Goal: Task Accomplishment & Management: Complete application form

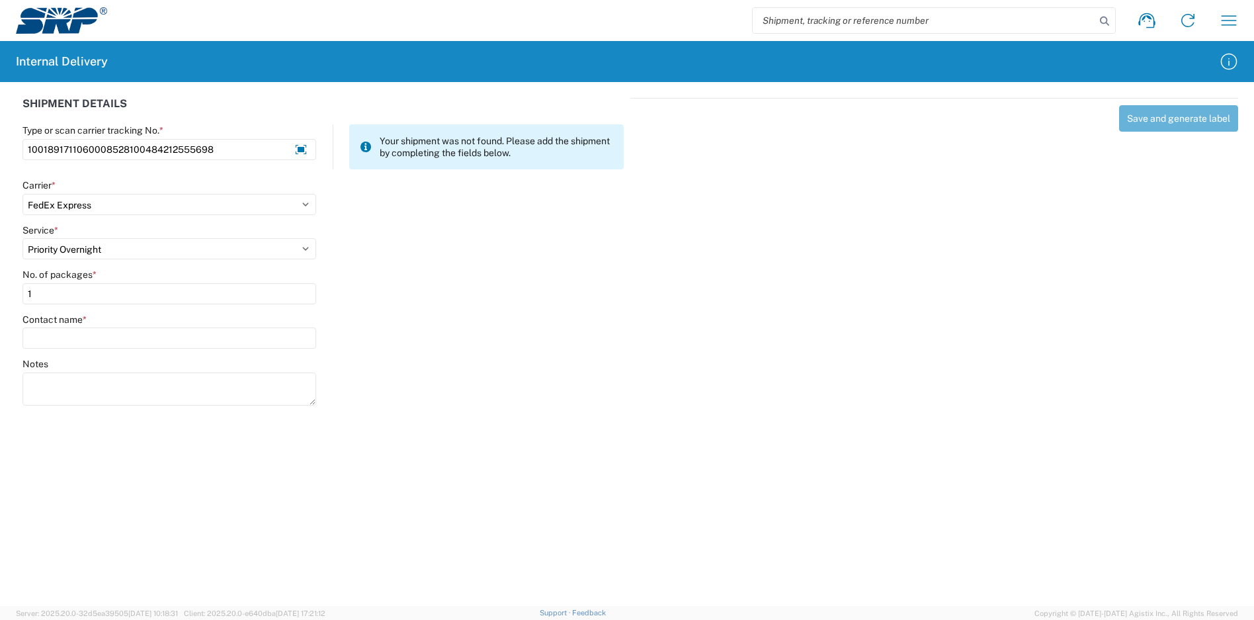
select select "5"
select select "8"
click at [504, 236] on div "Service * Select 1Day Freight 2Day 2Day AM 2Day AM One Rate 2Day Freight 2Day O…" at bounding box center [323, 246] width 615 height 45
drag, startPoint x: 241, startPoint y: 145, endPoint x: 0, endPoint y: 174, distance: 243.2
click at [0, 174] on html "Shipment request Shipment tracking Internal delivery Transit update My profile …" at bounding box center [627, 310] width 1254 height 620
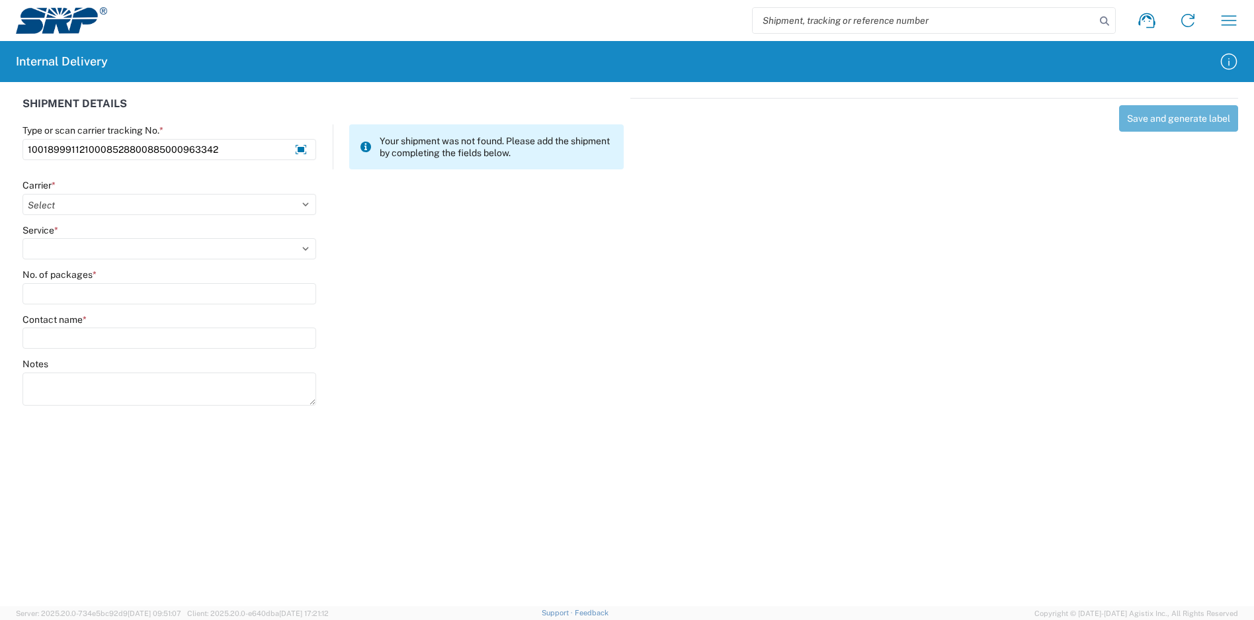
type input "1001899911210008528800885000963342"
click at [123, 214] on agx-form-control-wrapper-v2 "Carrier * Select Amazon Logistics ATI Trucking BC Dimerco Logistics Empire Sout…" at bounding box center [170, 201] width 308 height 45
drag, startPoint x: 124, startPoint y: 213, endPoint x: 120, endPoint y: 207, distance: 7.5
click at [123, 211] on select "Select Amazon Logistics ATI Trucking BC Dimerco Logistics Empire Southwest FedE…" at bounding box center [169, 204] width 294 height 21
select select "5"
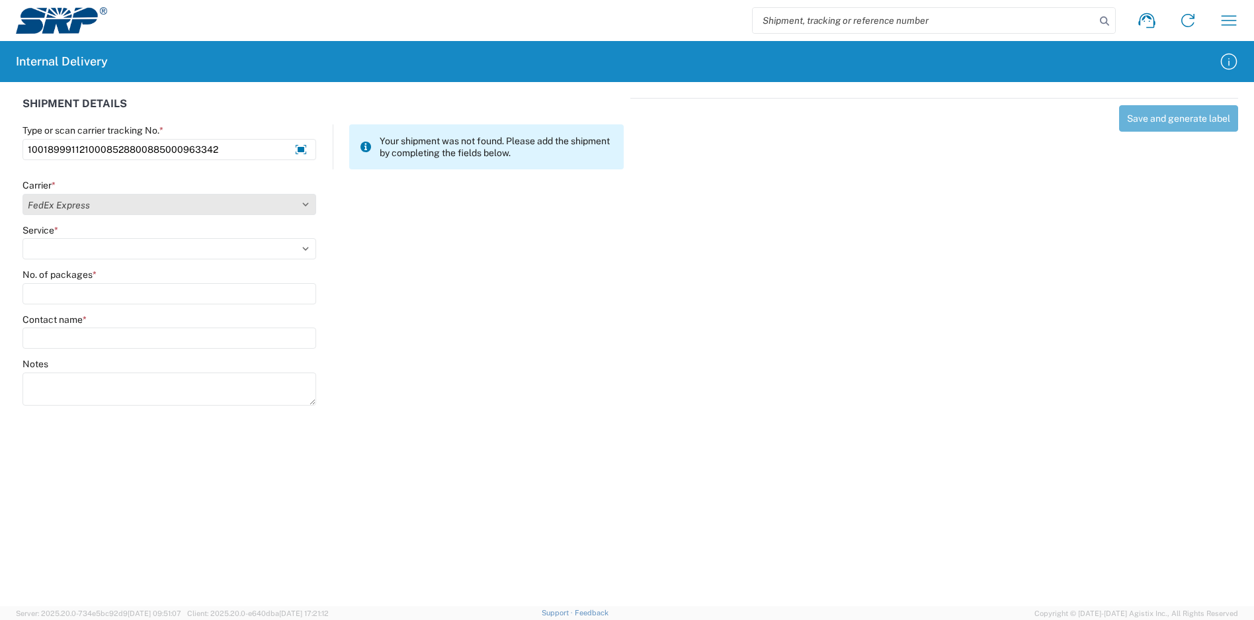
click at [22, 194] on select "Select Amazon Logistics ATI Trucking BC Dimerco Logistics Empire Southwest FedE…" at bounding box center [169, 204] width 294 height 21
click at [85, 246] on select "Select 1Day Freight 2Day 2Day AM 2Day AM One Rate 2Day Freight 2Day One Rate 3 …" at bounding box center [169, 248] width 294 height 21
select select "8"
click at [22, 238] on select "Select 1Day Freight 2Day 2Day AM 2Day AM One Rate 2Day Freight 2Day One Rate 3 …" at bounding box center [169, 248] width 294 height 21
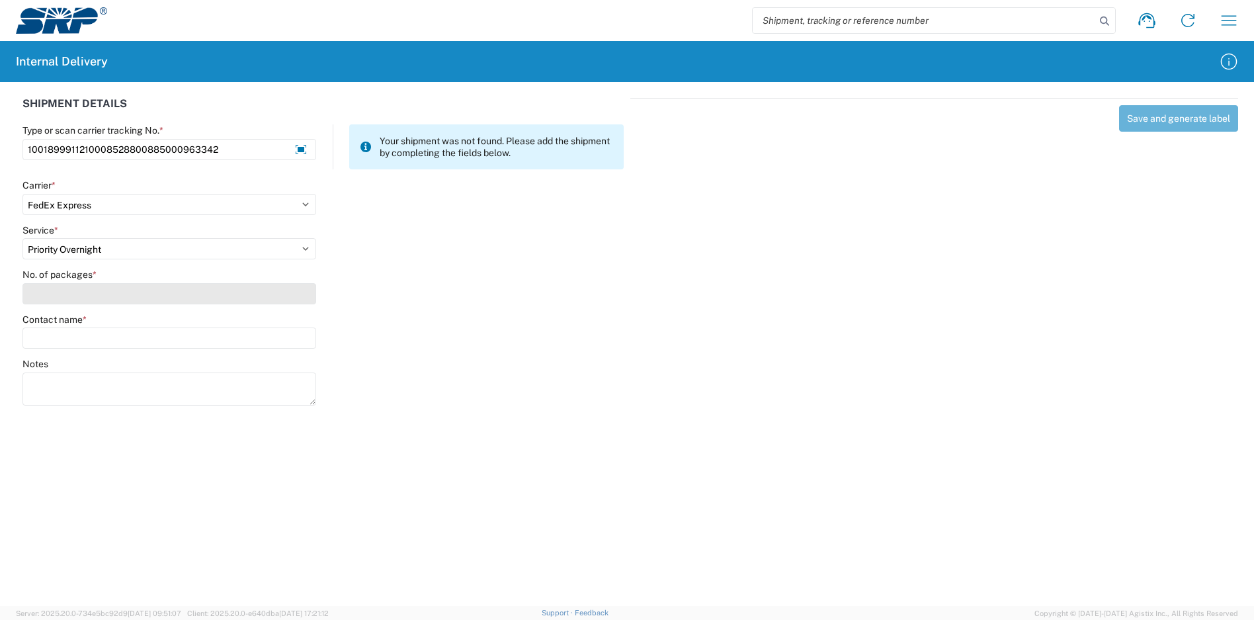
click at [100, 295] on input "No. of packages *" at bounding box center [169, 293] width 294 height 21
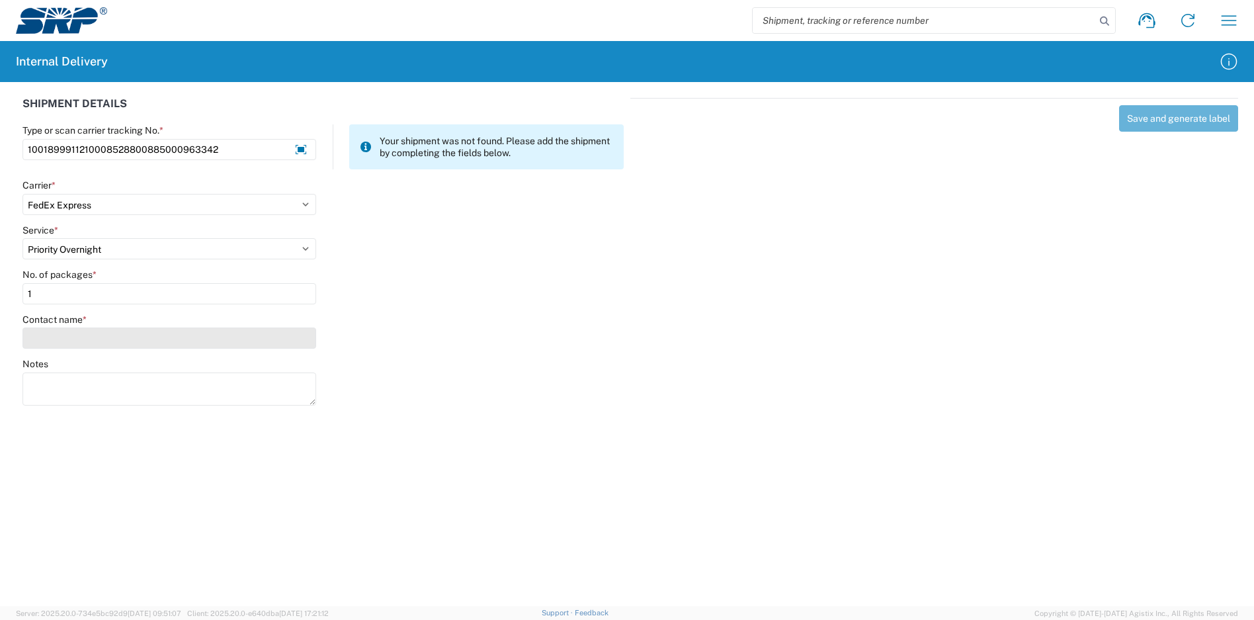
type input "1"
click at [113, 336] on input "Contact name *" at bounding box center [169, 337] width 294 height 21
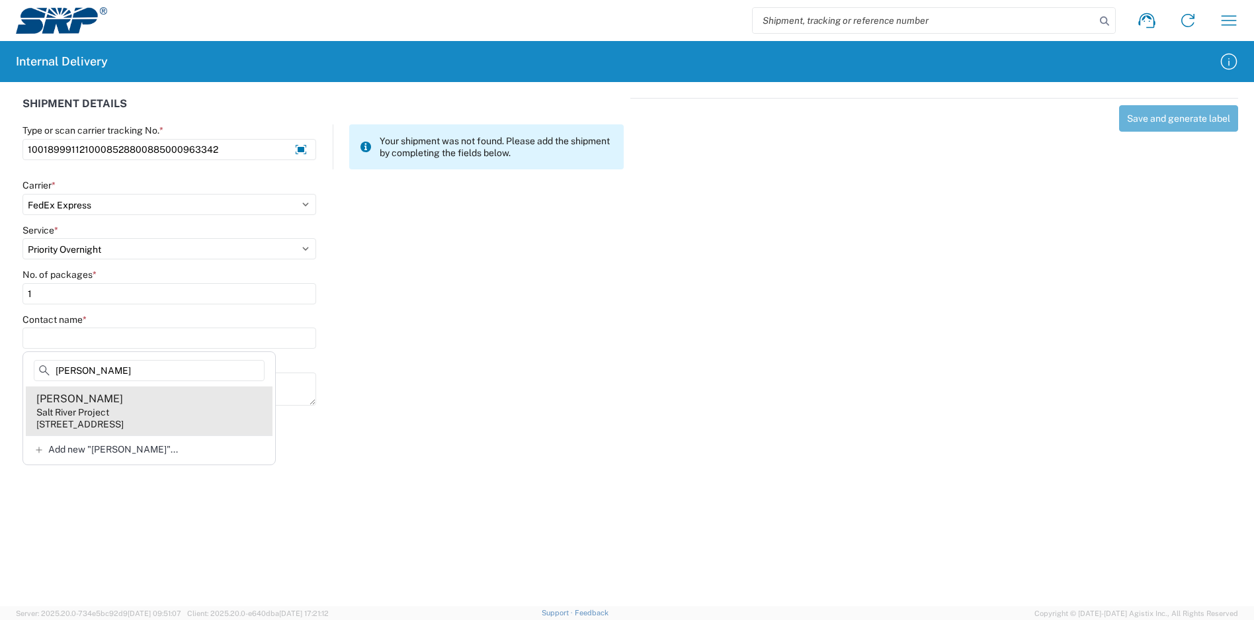
type input "wilsterman"
click at [163, 408] on agx-address-suggestion-item "Sandie Wilsterman Salt River Project 7005 S Kyrene Rd, KYS102, Tempe, AZ, 85283…" at bounding box center [149, 410] width 247 height 49
type input "Sandie Wilsterman"
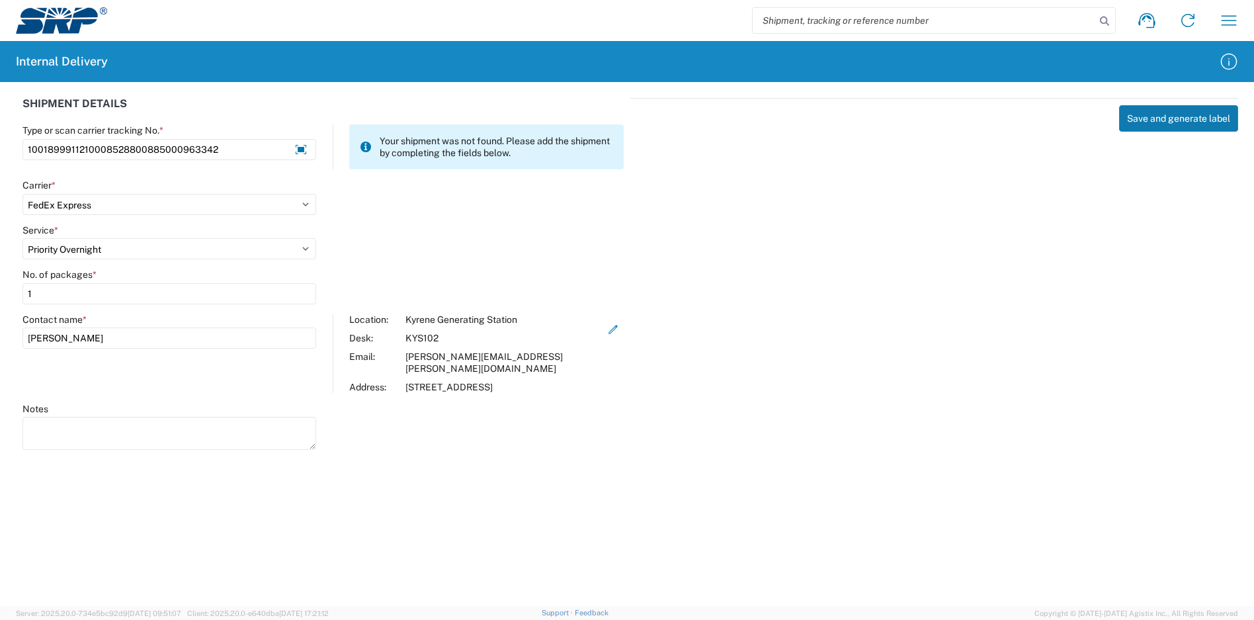
click at [1171, 123] on button "Save and generate label" at bounding box center [1178, 118] width 119 height 26
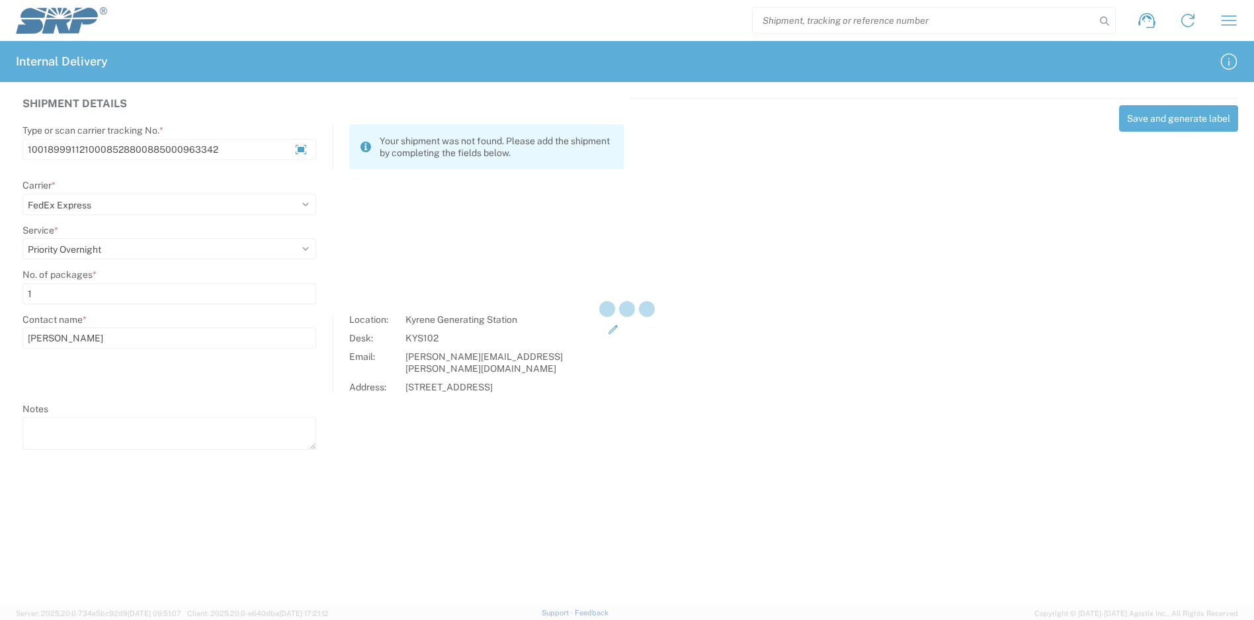
select select
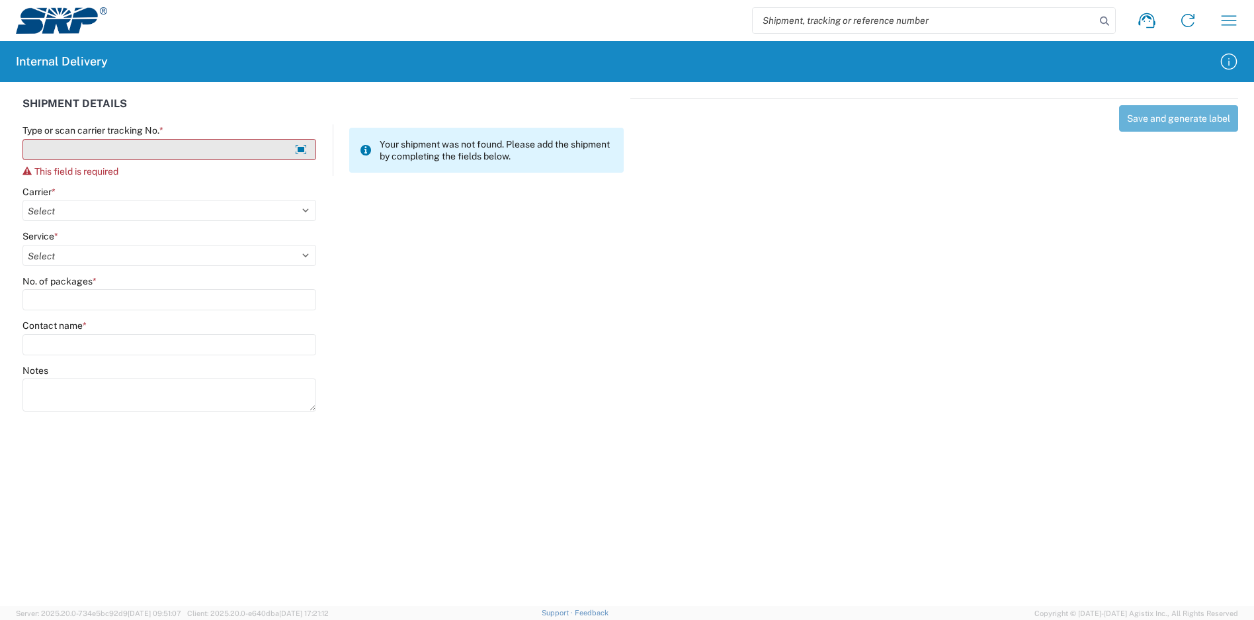
click at [204, 153] on input "Type or scan carrier tracking No. *" at bounding box center [169, 149] width 294 height 21
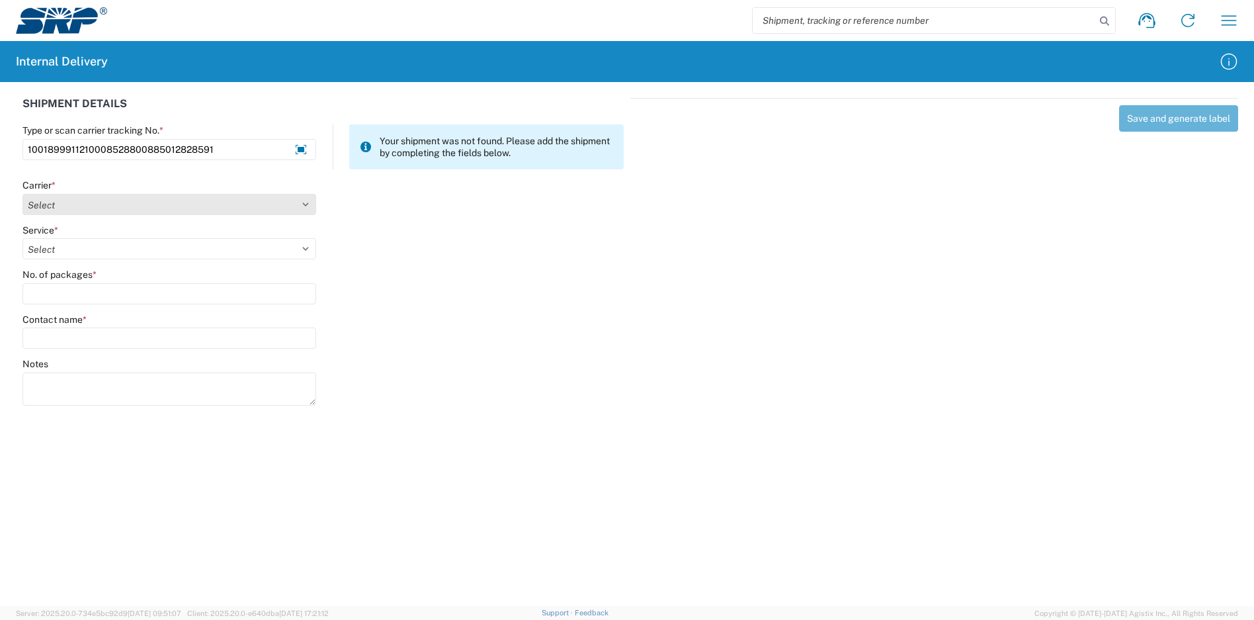
type input "1001899911210008528800885012828591"
click at [177, 199] on select "Select Amazon Logistics ATI Trucking BC Dimerco Logistics Empire Southwest FedE…" at bounding box center [169, 204] width 294 height 21
select select "5"
click at [22, 194] on select "Select Amazon Logistics ATI Trucking BC Dimerco Logistics Empire Southwest FedE…" at bounding box center [169, 204] width 294 height 21
click at [75, 243] on select "Select" at bounding box center [169, 248] width 294 height 21
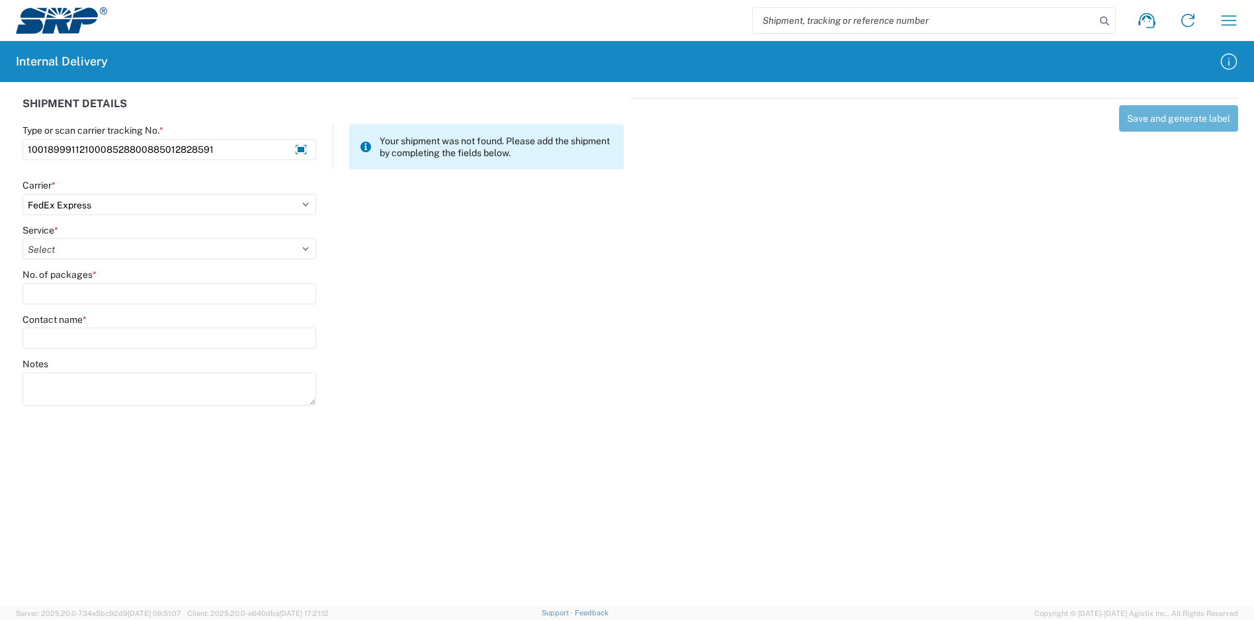
select select "8"
click at [22, 238] on select "Select 1Day Freight 2Day 2Day AM 2Day AM One Rate 2Day Freight 2Day One Rate 3 …" at bounding box center [169, 248] width 294 height 21
click at [86, 290] on input "No. of packages *" at bounding box center [169, 293] width 294 height 21
type input "1"
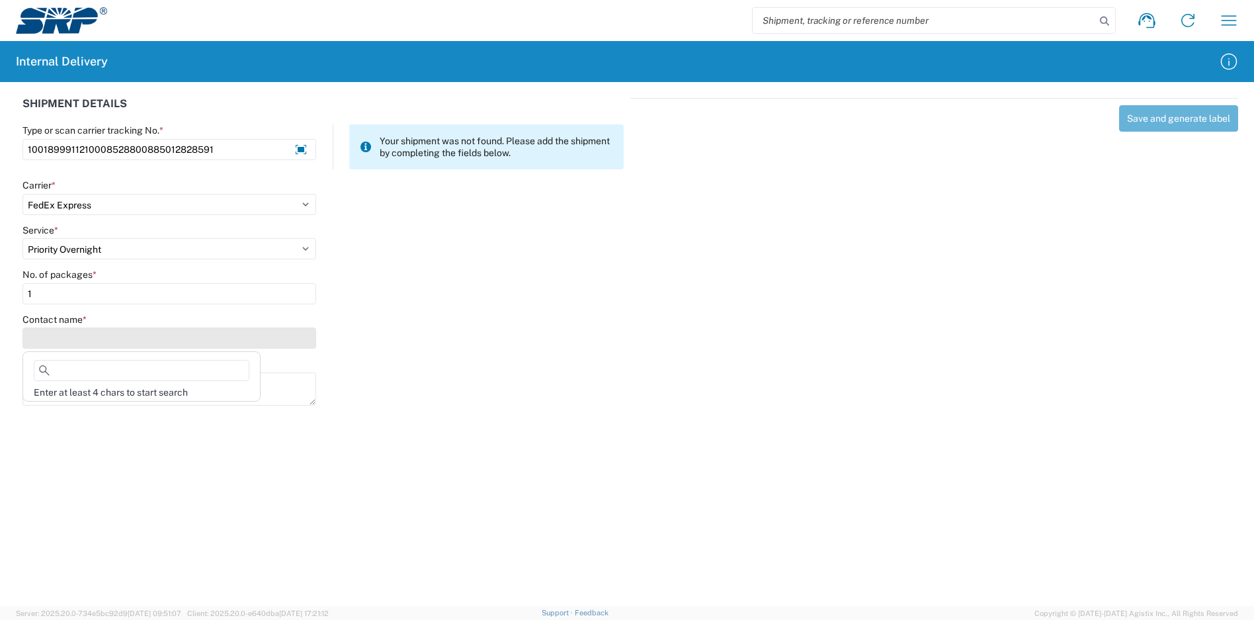
click at [88, 335] on input "Contact name *" at bounding box center [169, 337] width 294 height 21
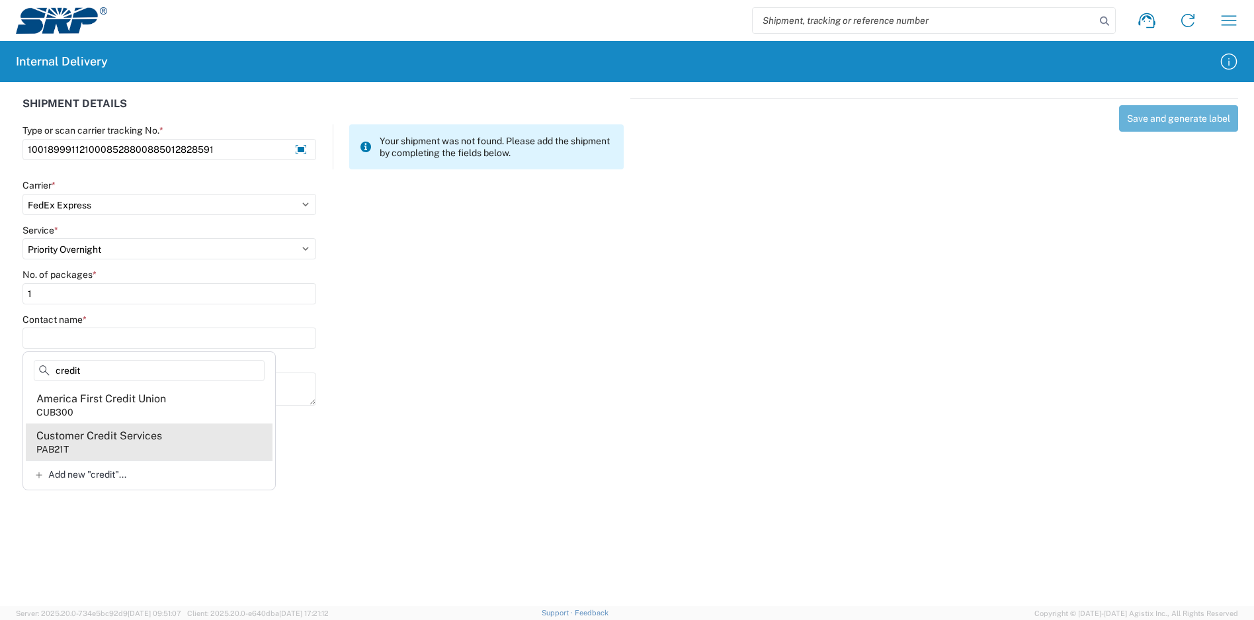
type input "credit"
click at [153, 441] on div "Customer Credit Services" at bounding box center [99, 436] width 126 height 15
type input "Customer Credit Services"
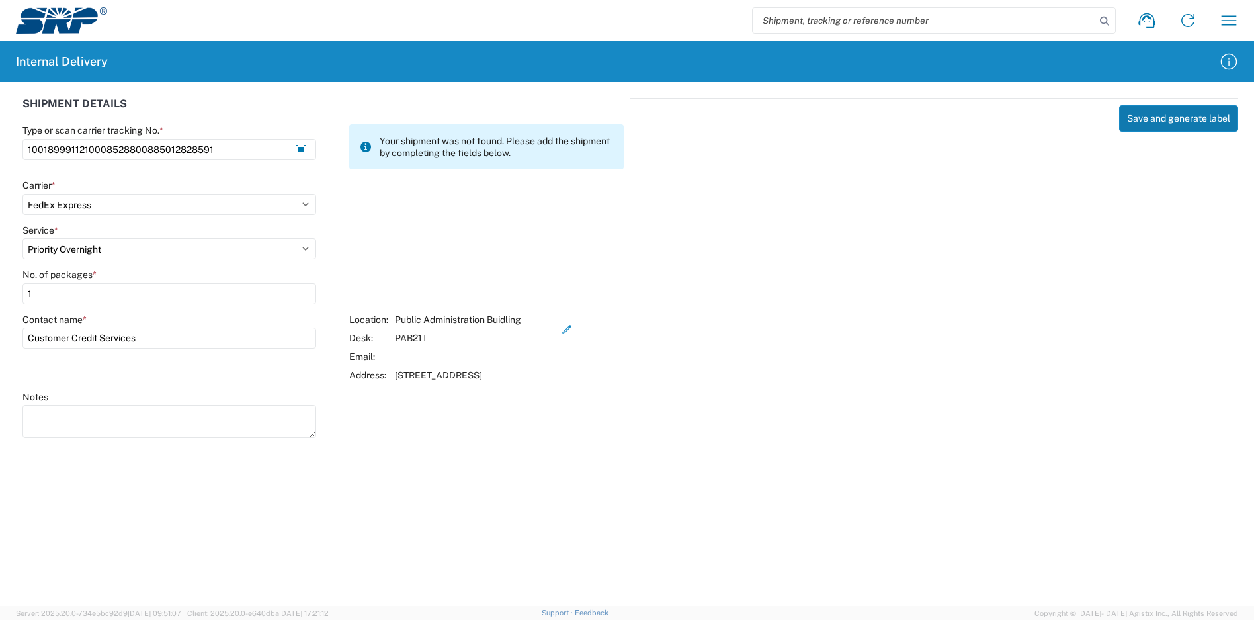
click at [1171, 120] on button "Save and generate label" at bounding box center [1178, 118] width 119 height 26
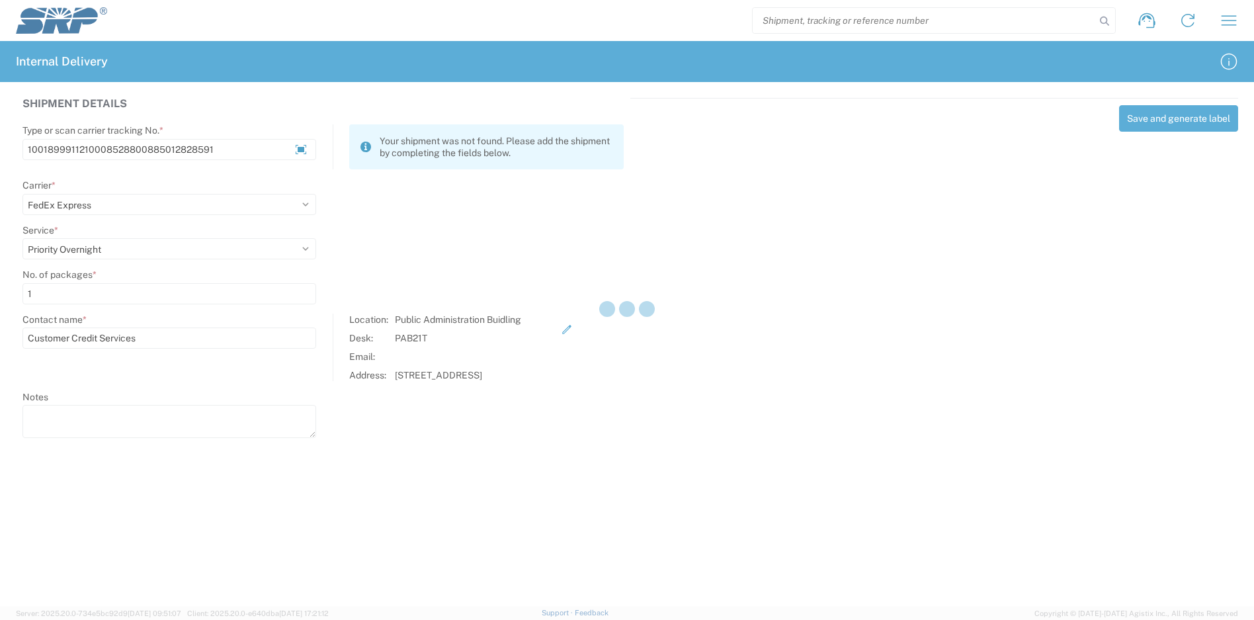
select select
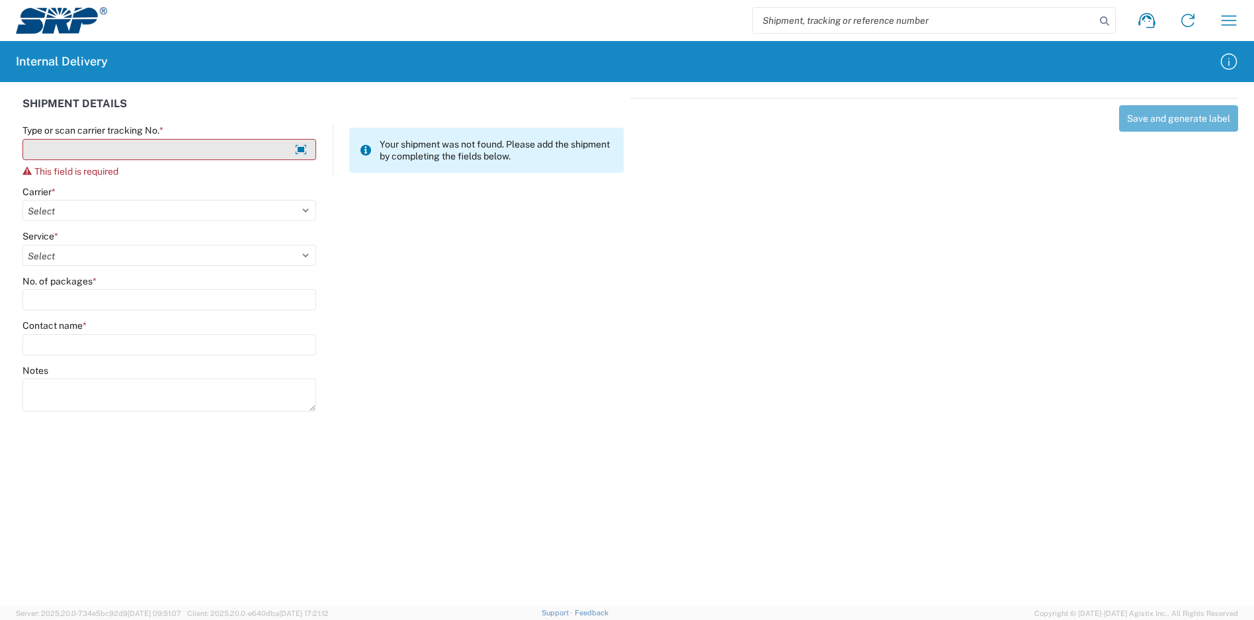
click at [73, 153] on input "Type or scan carrier tracking No. *" at bounding box center [169, 149] width 294 height 21
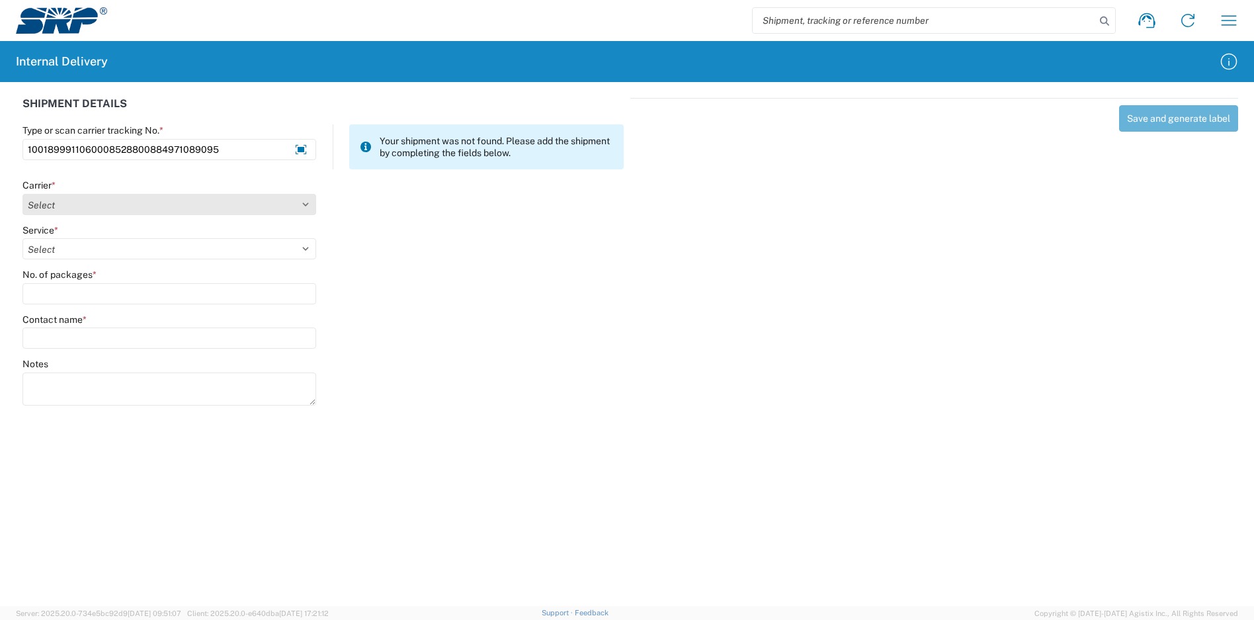
type input "1001899911060008528800884971089095"
click at [149, 207] on select "Select Amazon Logistics ATI Trucking BC Dimerco Logistics Empire Southwest FedE…" at bounding box center [169, 204] width 294 height 21
select select "5"
click at [22, 194] on select "Select Amazon Logistics ATI Trucking BC Dimerco Logistics Empire Southwest FedE…" at bounding box center [169, 204] width 294 height 21
click at [117, 247] on select "Select 1Day Freight 2Day 2Day AM 2Day AM One Rate 2Day Freight 2Day One Rate 3 …" at bounding box center [169, 248] width 294 height 21
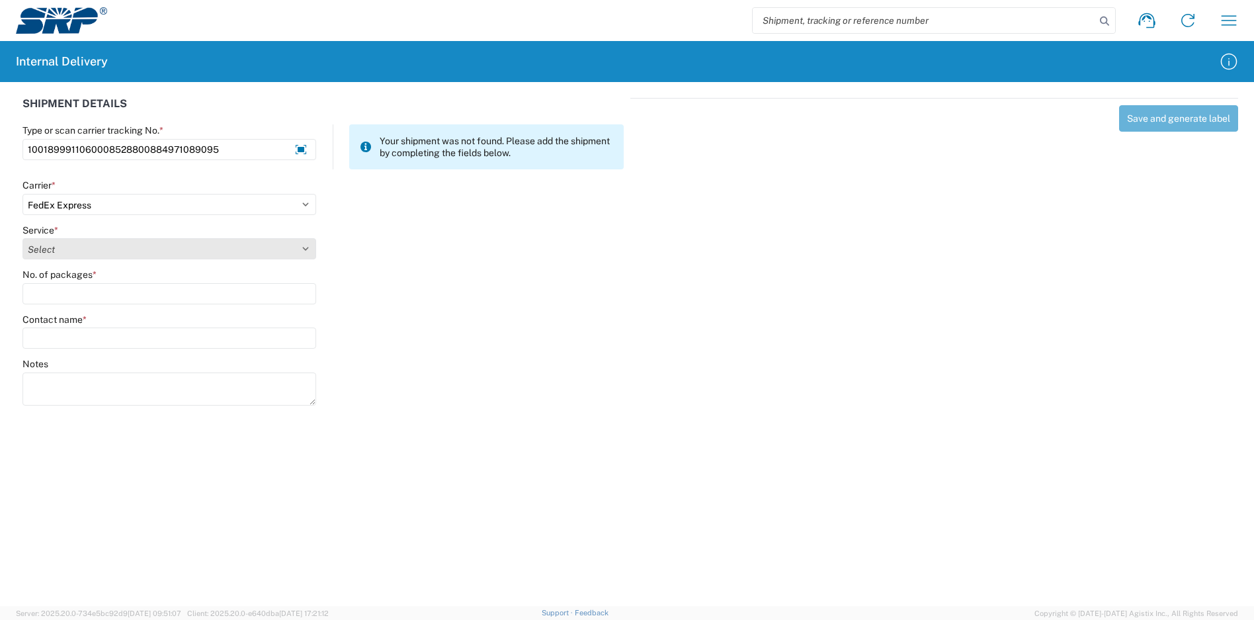
select select "8"
click at [22, 238] on select "Select 1Day Freight 2Day 2Day AM 2Day AM One Rate 2Day Freight 2Day One Rate 3 …" at bounding box center [169, 248] width 294 height 21
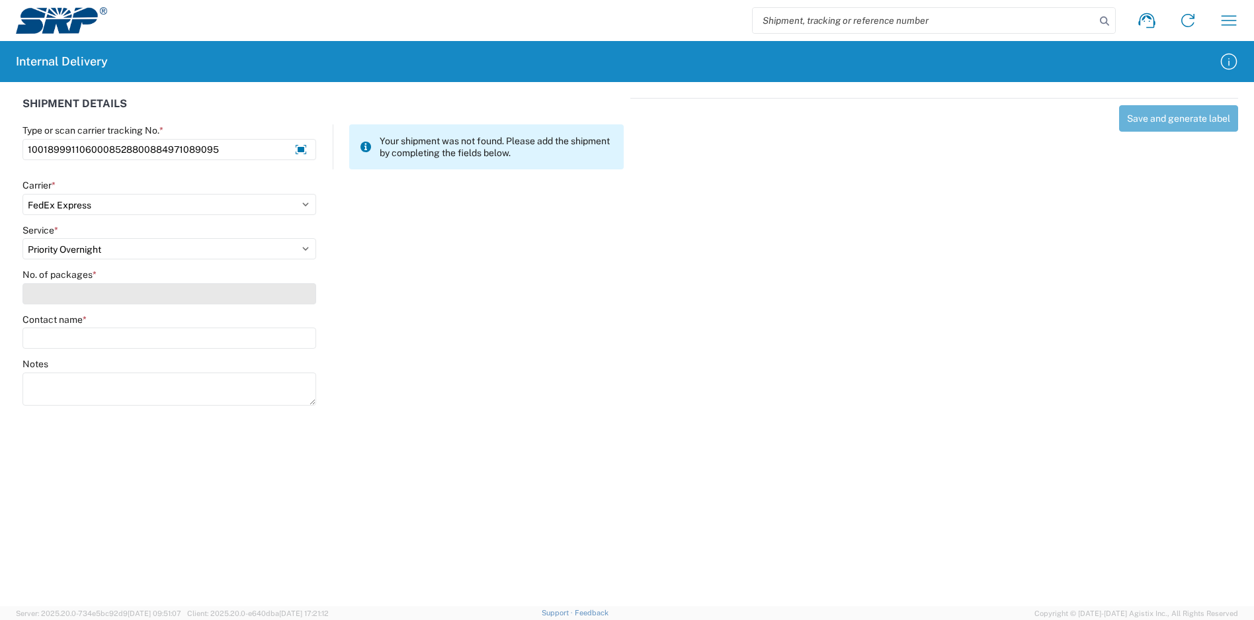
click at [108, 294] on input "No. of packages *" at bounding box center [169, 293] width 294 height 21
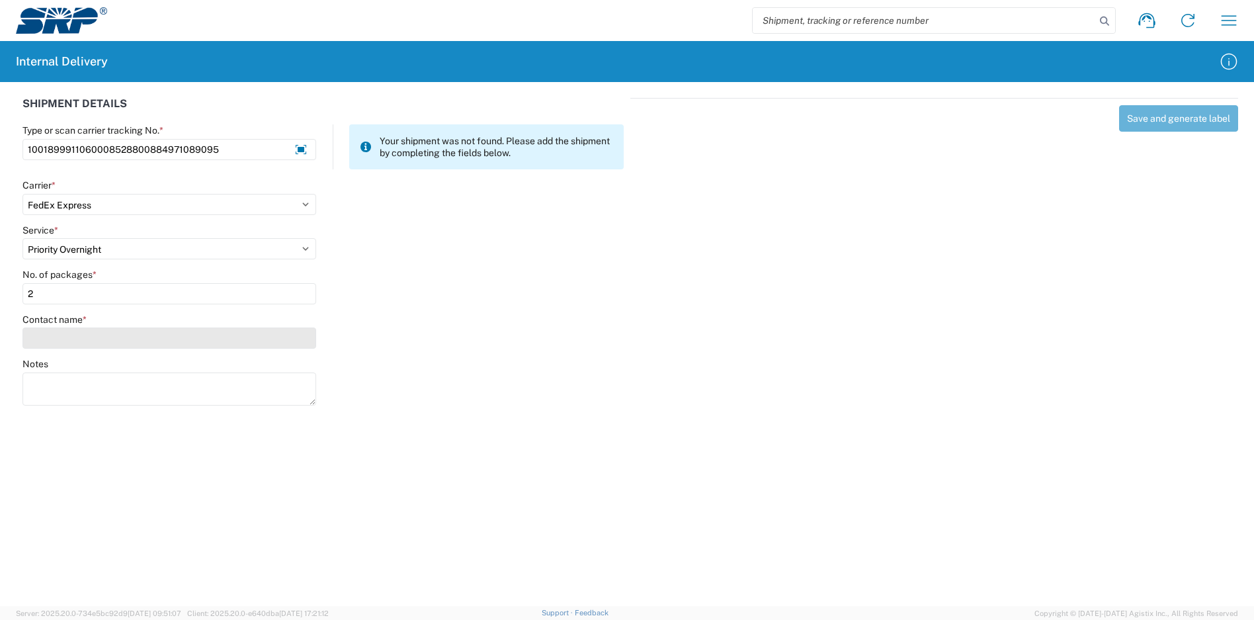
type input "2"
click at [123, 333] on input "Contact name *" at bounding box center [169, 337] width 294 height 21
type input "b"
type input "n"
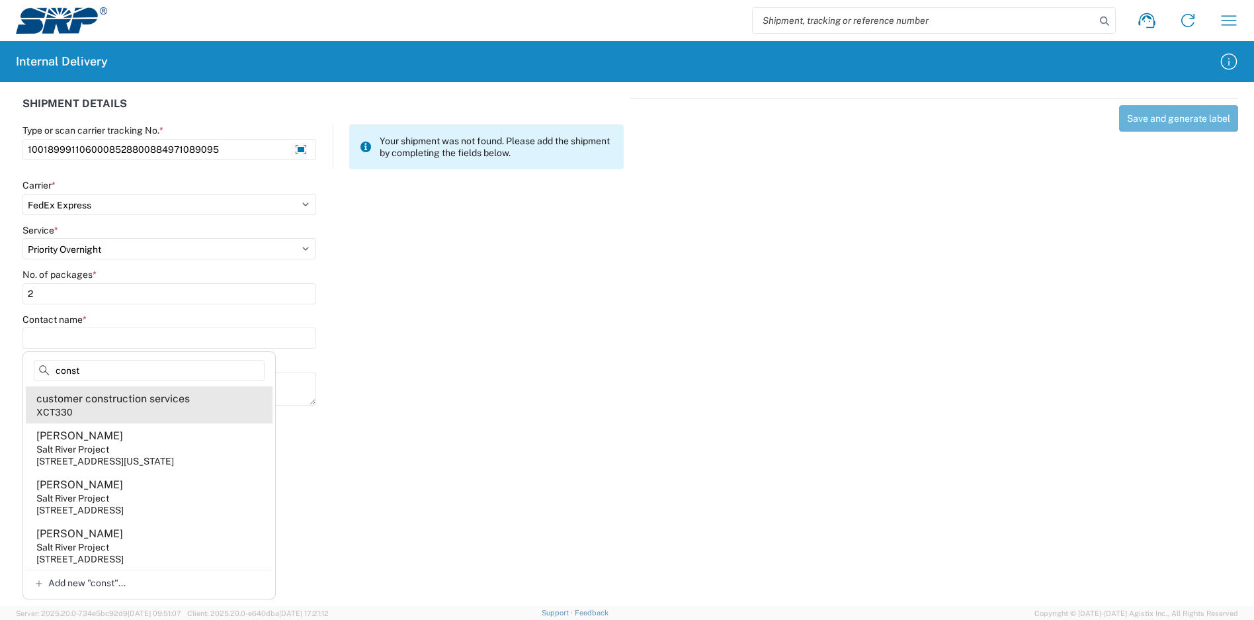
type input "const"
click at [180, 402] on div "customer construction services" at bounding box center [112, 399] width 153 height 15
type input "customer construction services"
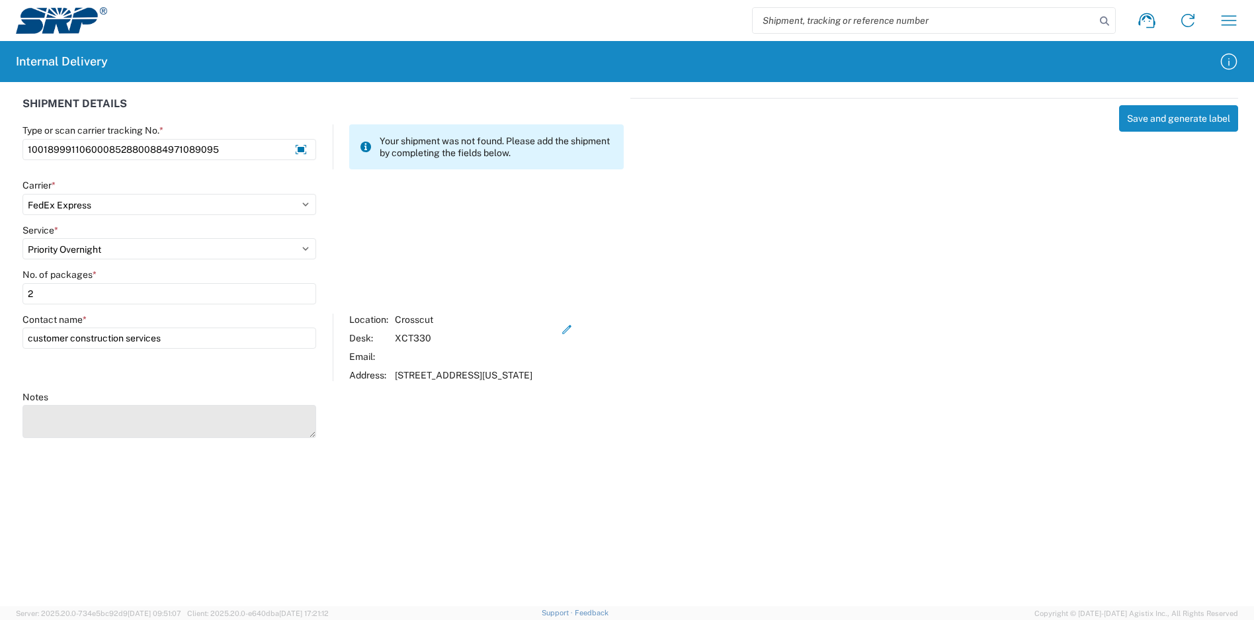
click at [109, 420] on textarea "Notes" at bounding box center [169, 421] width 294 height 33
type textarea "1001891711060008528800884950877382"
click at [1144, 121] on button "Save and generate label" at bounding box center [1178, 118] width 119 height 26
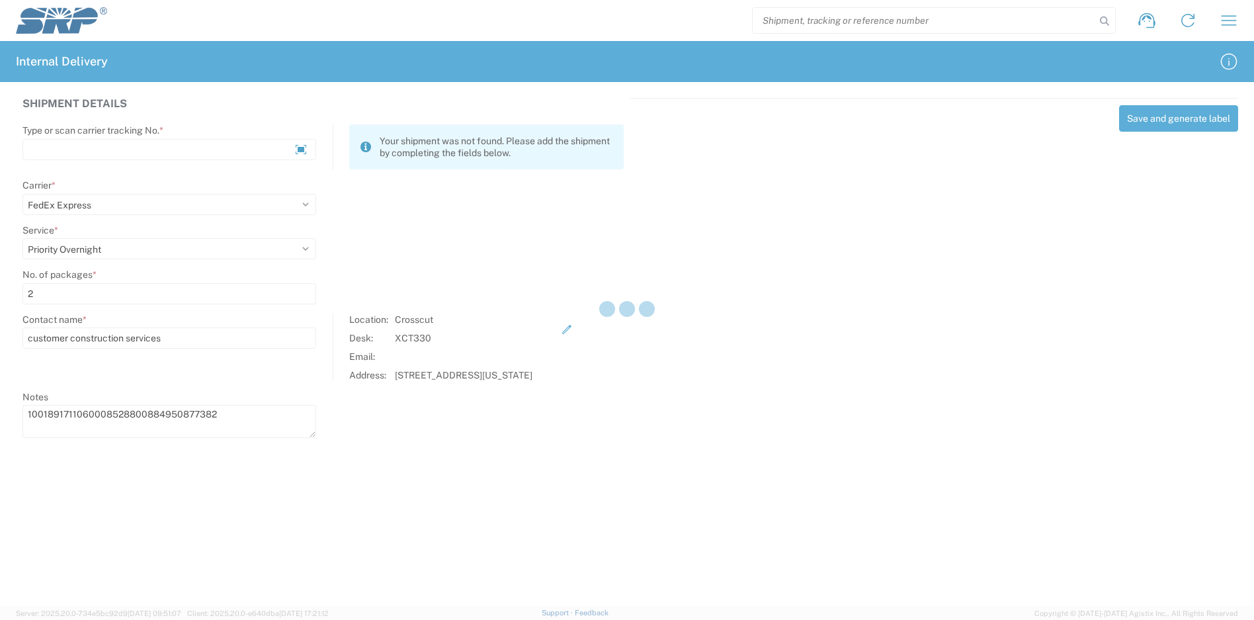
select select
